Goal: Register for event/course

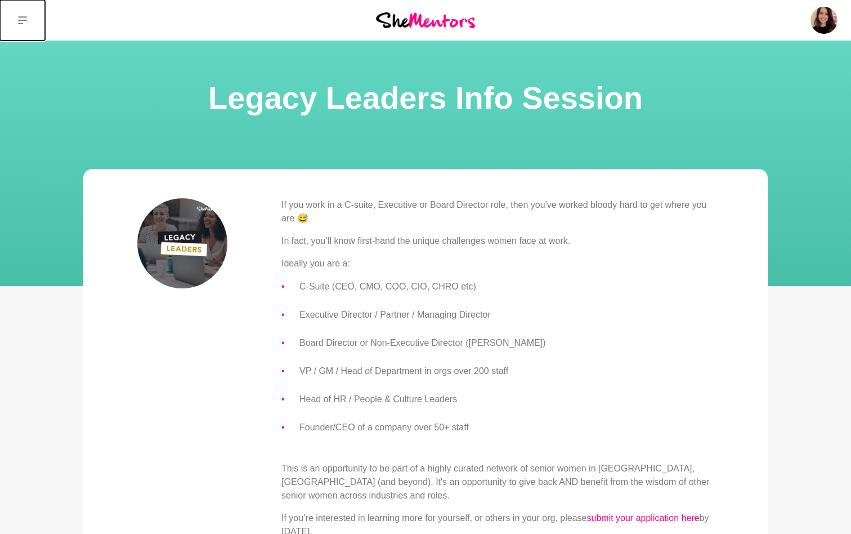
click at [20, 19] on icon at bounding box center [22, 20] width 9 height 9
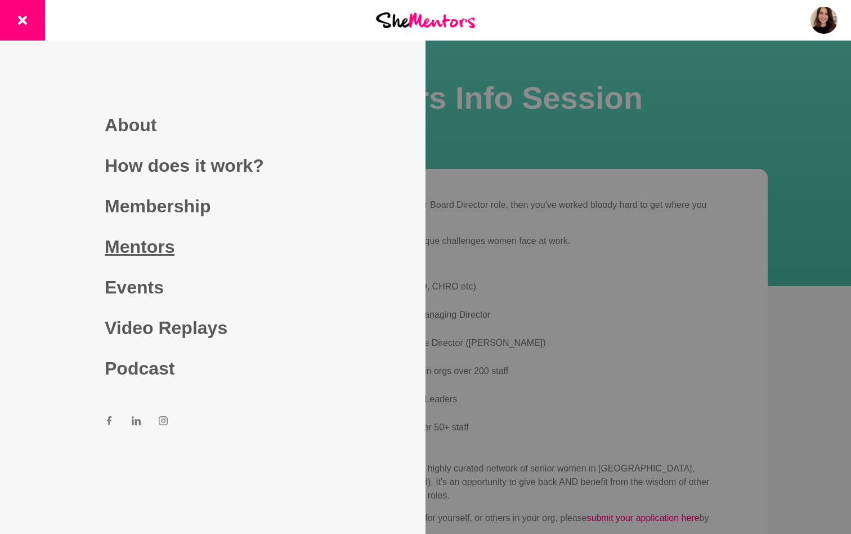
click at [166, 251] on link "Mentors" at bounding box center [213, 246] width 216 height 41
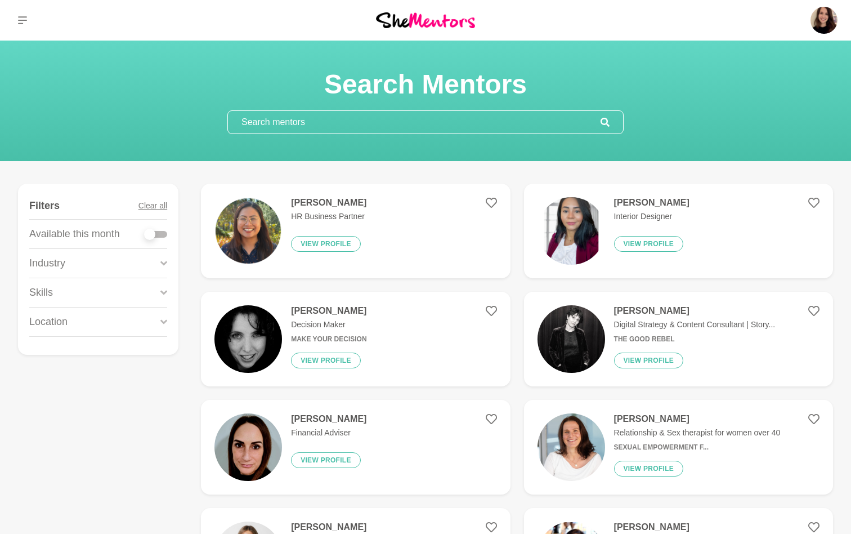
click at [266, 118] on input "text" at bounding box center [414, 122] width 373 height 23
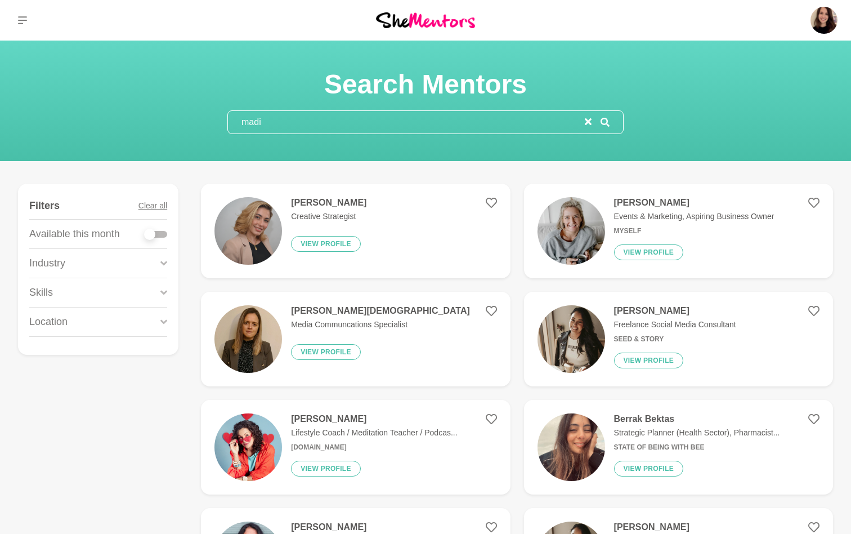
type input "madi"
click at [279, 221] on img at bounding box center [248, 231] width 68 height 68
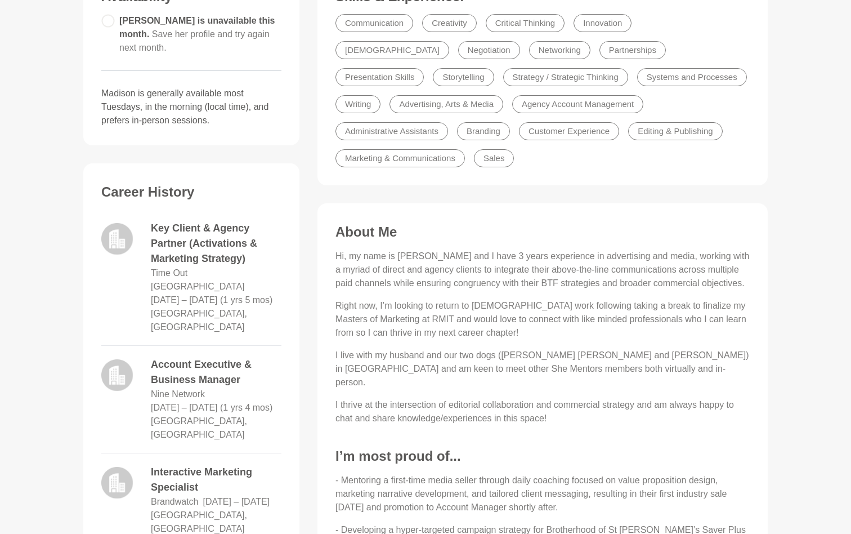
scroll to position [416, 0]
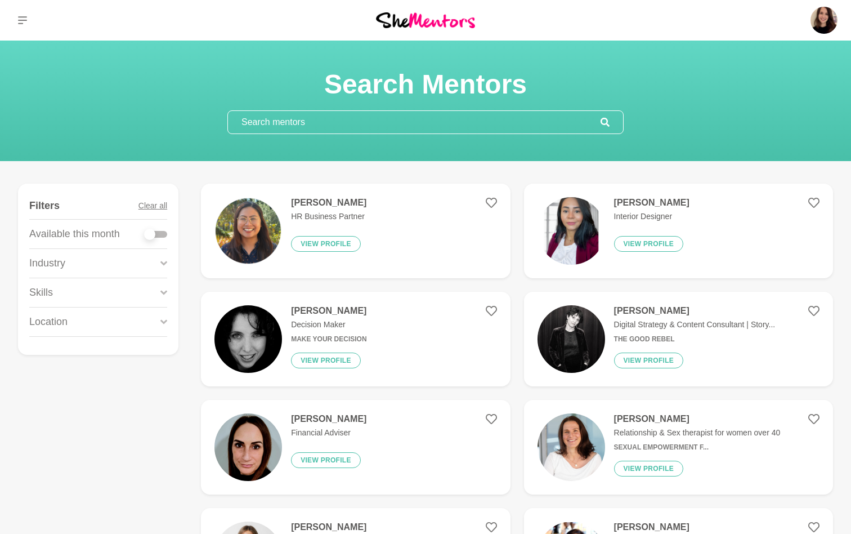
click at [274, 120] on input "text" at bounding box center [414, 122] width 373 height 23
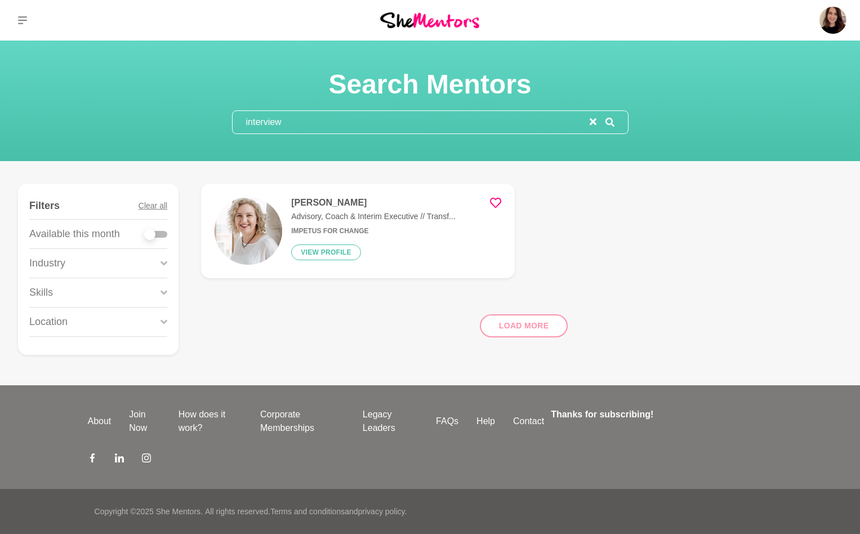
type input "interview"
click at [275, 203] on div "Deborah Daly Advisory, Coach & Interim Executive // Transf... Impetus For Chang…" at bounding box center [334, 231] width 241 height 68
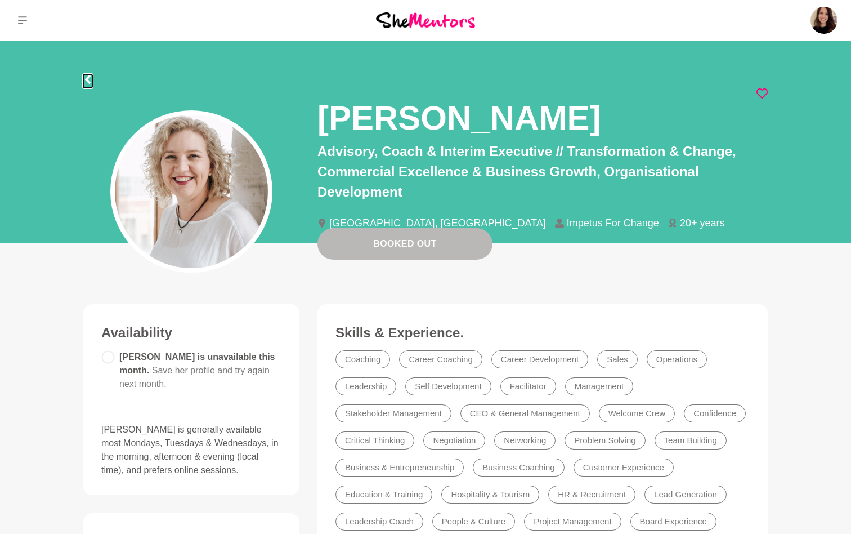
click at [88, 76] on icon at bounding box center [88, 79] width 6 height 9
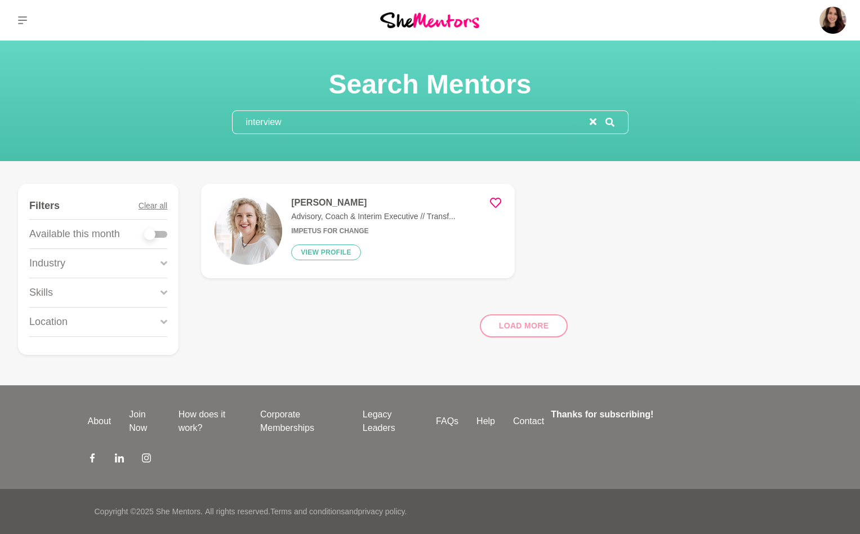
click at [276, 122] on input "interview" at bounding box center [410, 122] width 357 height 23
type input "jobs"
click at [307, 218] on p "Job Search and Career Coach" at bounding box center [359, 217] width 137 height 12
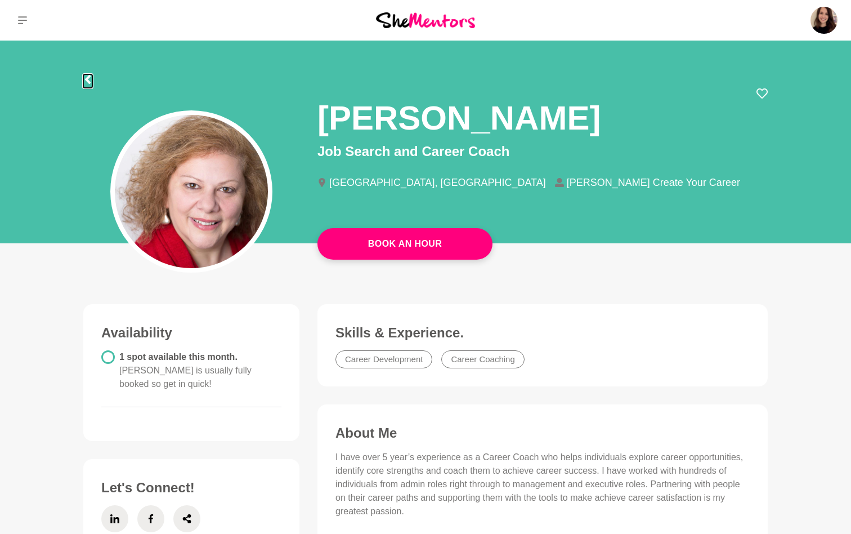
click at [88, 79] on icon at bounding box center [87, 79] width 9 height 9
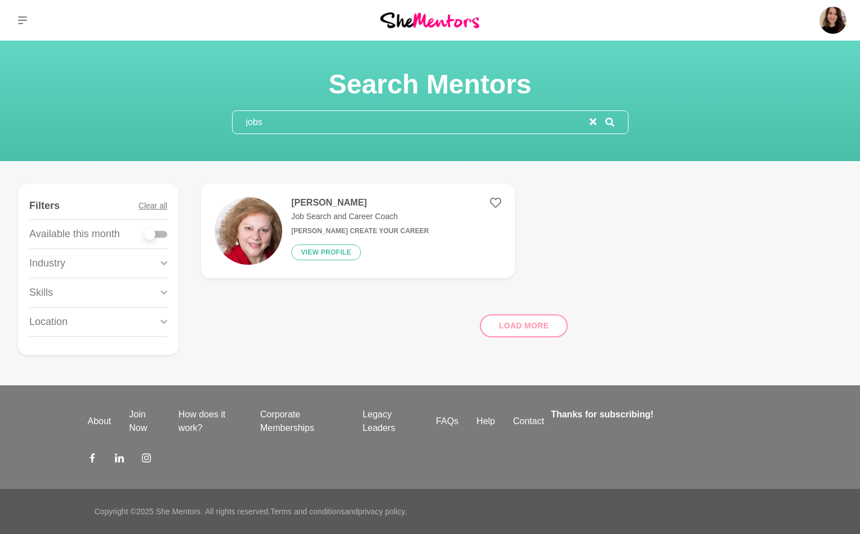
click at [287, 120] on input "jobs" at bounding box center [410, 122] width 357 height 23
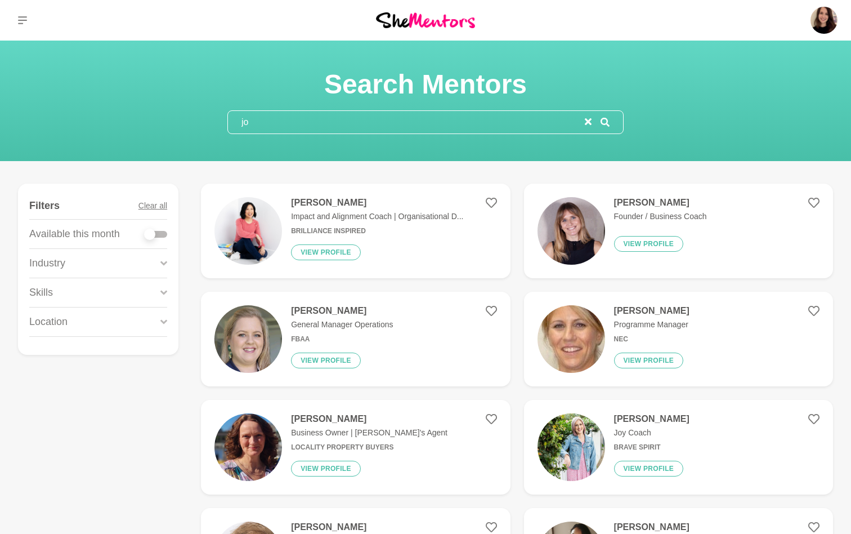
type input "j"
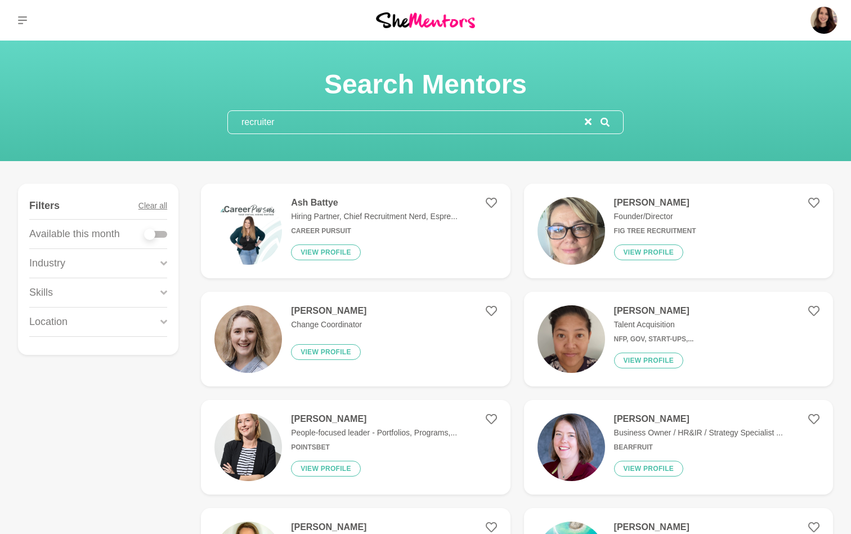
type input "recruiter"
click at [351, 208] on div "Ash Battye Hiring Partner, Chief Recruitment Nerd, Espre... Career Pursuit View…" at bounding box center [370, 231] width 176 height 68
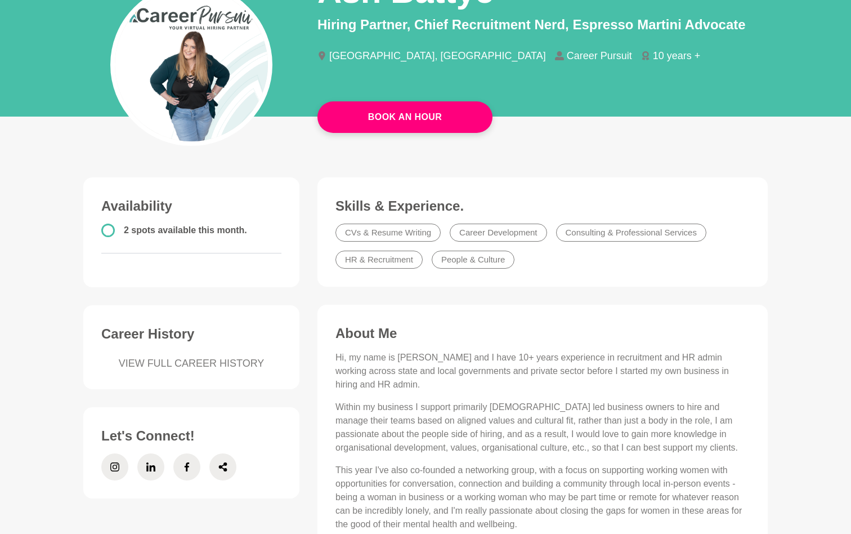
scroll to position [155, 0]
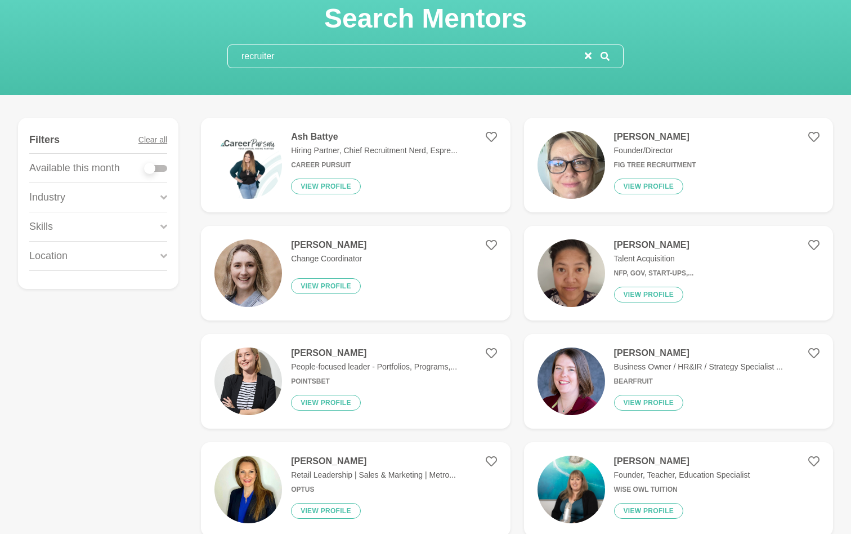
scroll to position [80, 0]
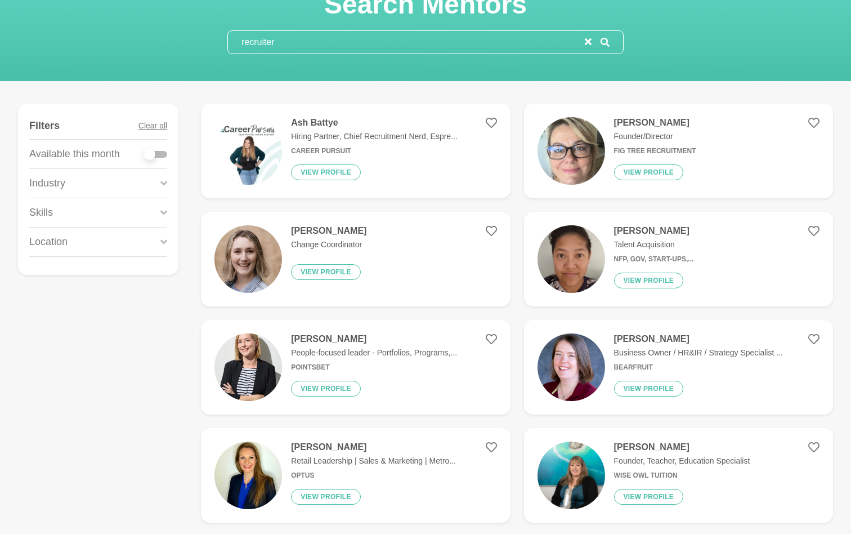
click at [550, 257] on img at bounding box center [572, 259] width 68 height 68
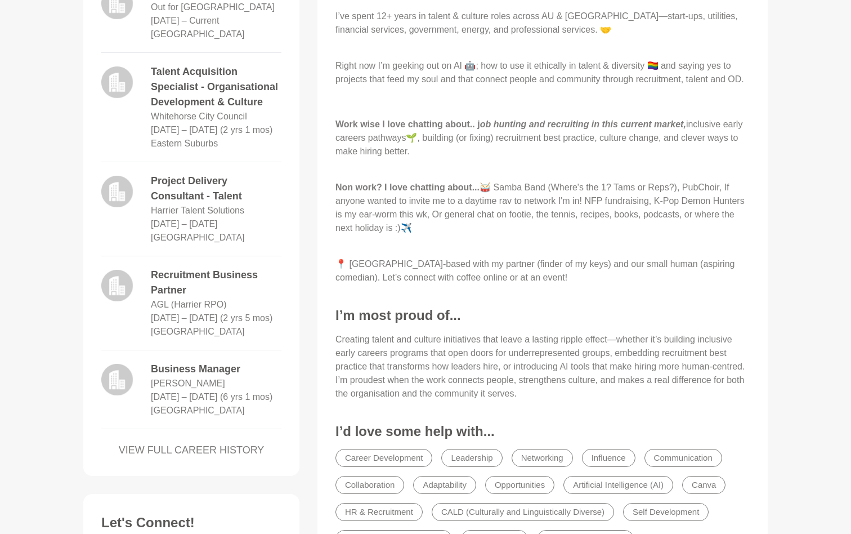
scroll to position [781, 0]
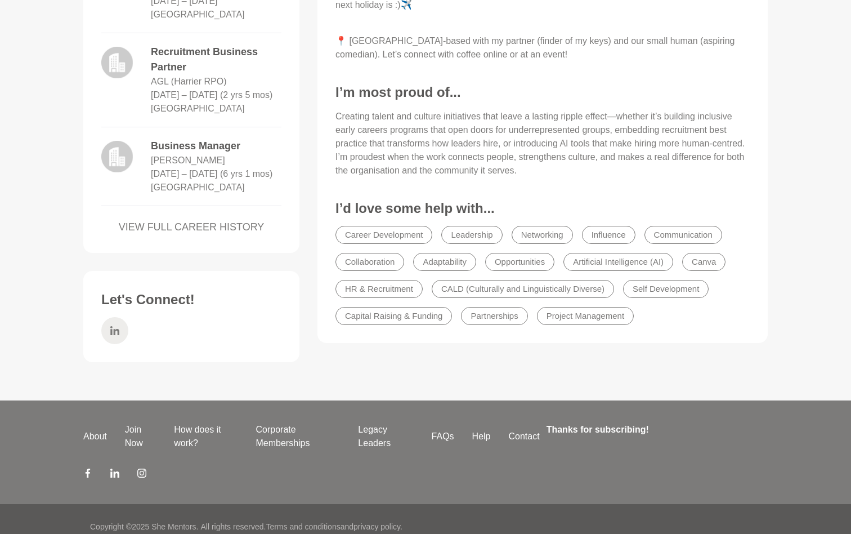
click at [116, 339] on icon at bounding box center [114, 330] width 9 height 27
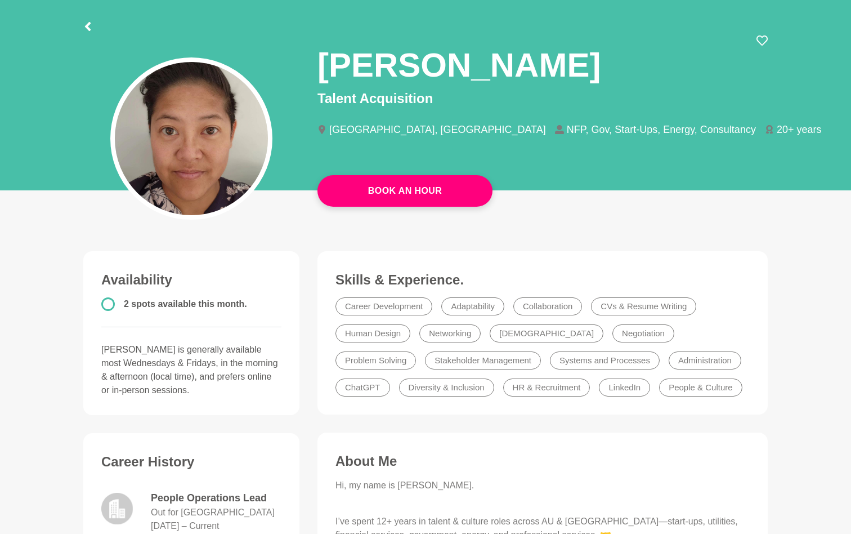
scroll to position [0, 0]
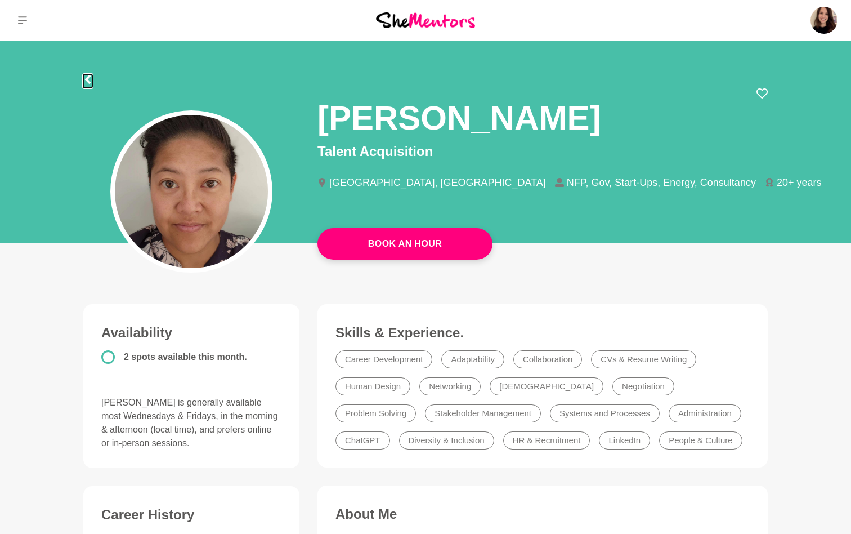
click at [89, 75] on icon at bounding box center [88, 79] width 6 height 9
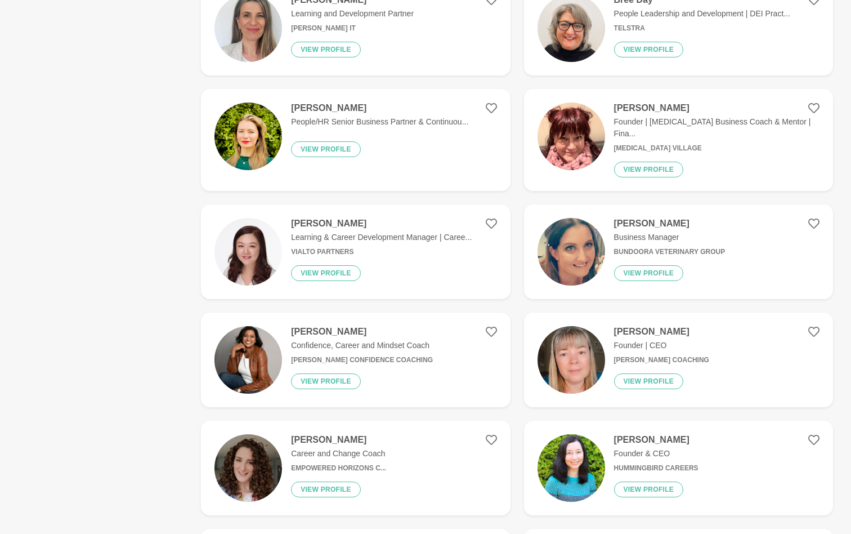
scroll to position [1608, 0]
click at [414, 327] on h4 "Orine Silveira-McCuskey" at bounding box center [362, 330] width 142 height 11
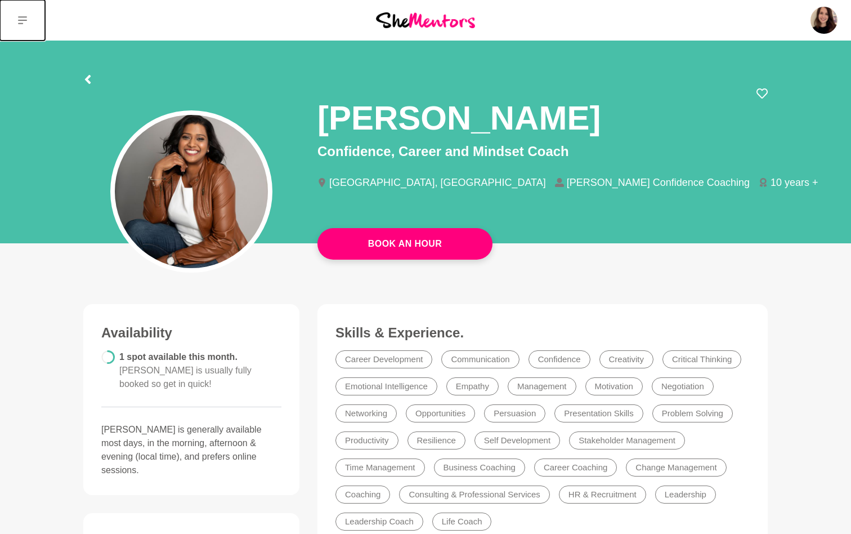
click at [28, 19] on button at bounding box center [22, 20] width 45 height 41
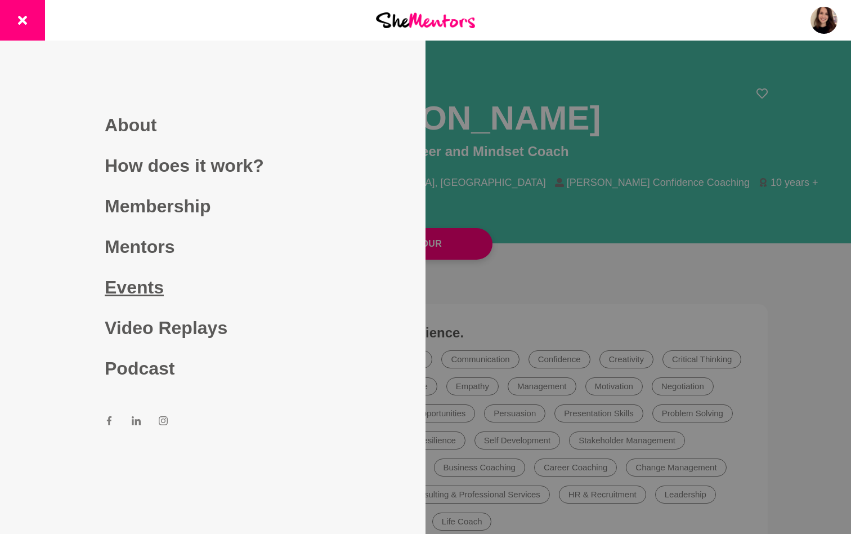
click at [128, 290] on link "Events" at bounding box center [213, 287] width 216 height 41
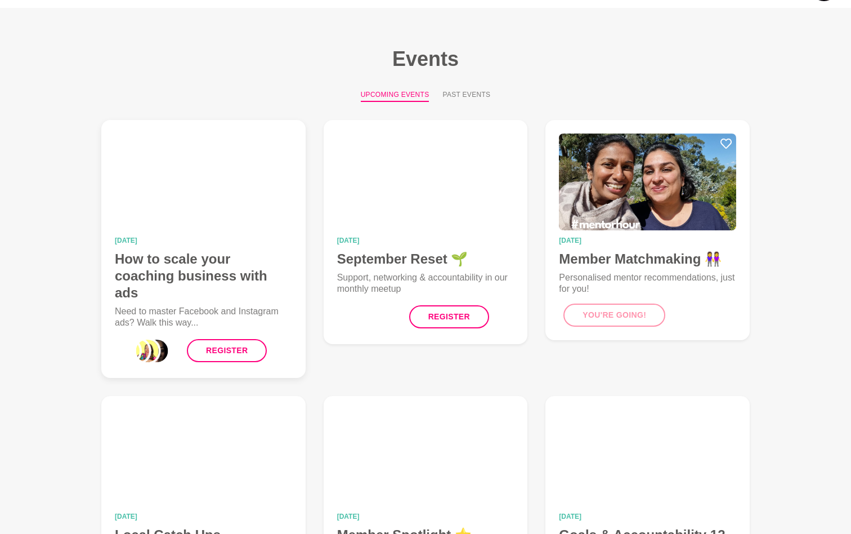
scroll to position [47, 0]
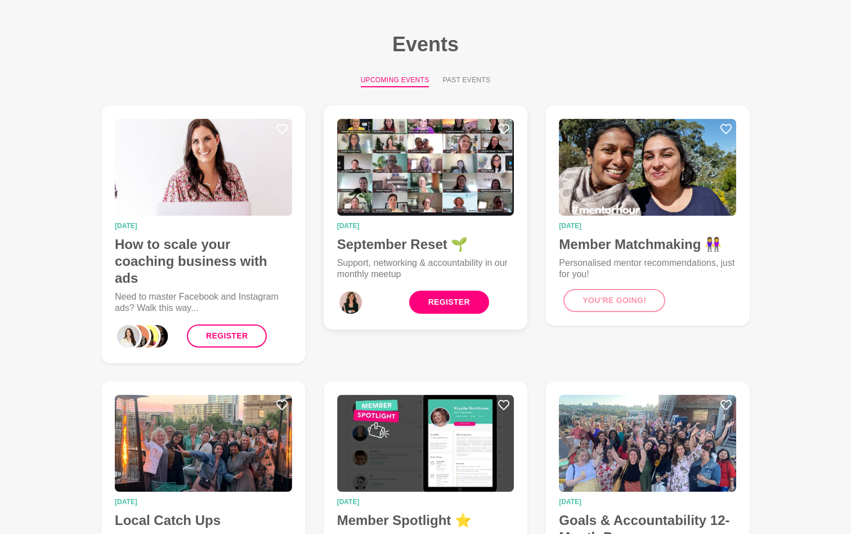
click at [446, 312] on link "Register" at bounding box center [449, 301] width 80 height 23
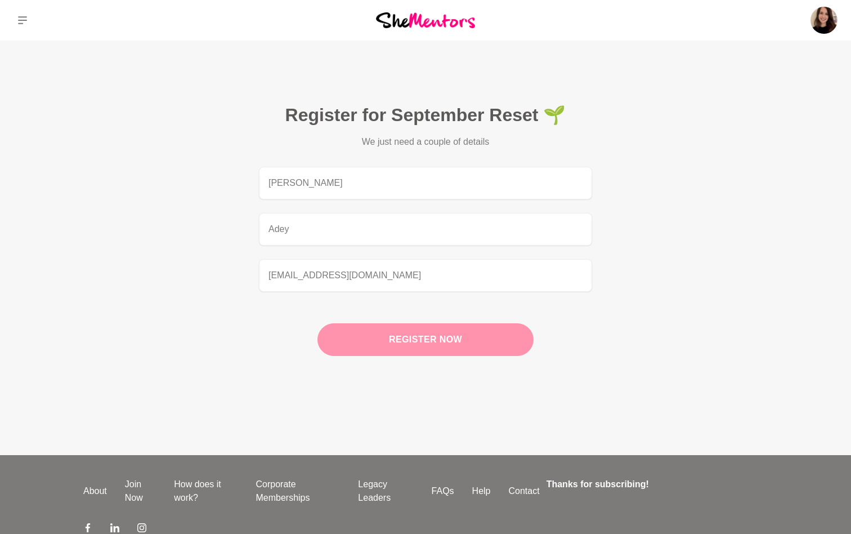
click at [361, 341] on button "Register now" at bounding box center [425, 339] width 216 height 33
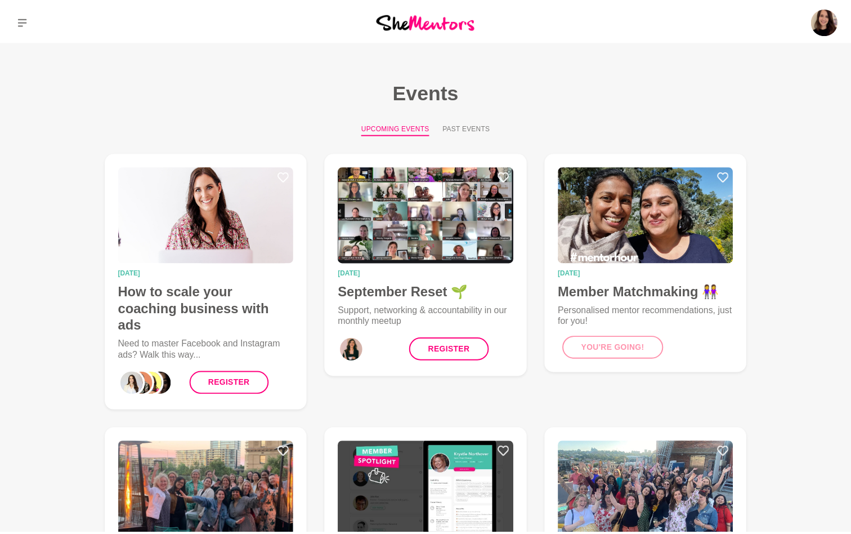
scroll to position [47, 0]
